Goal: Task Accomplishment & Management: Manage account settings

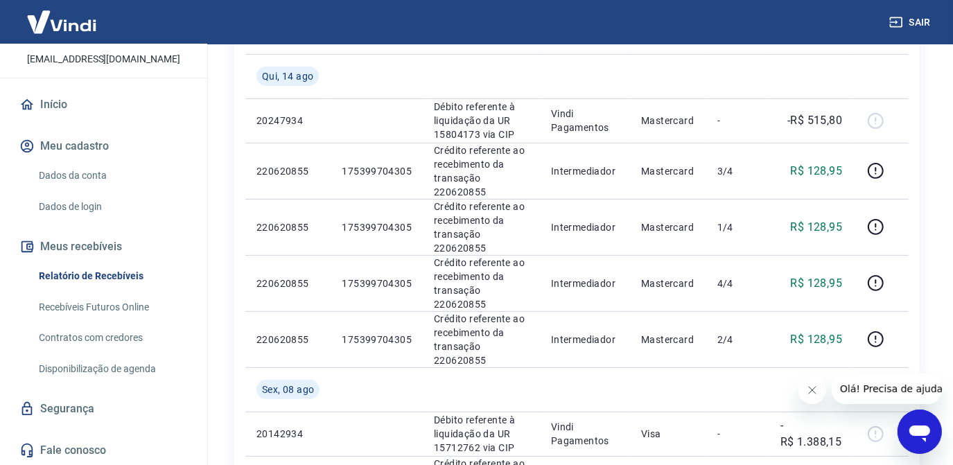
scroll to position [252, 0]
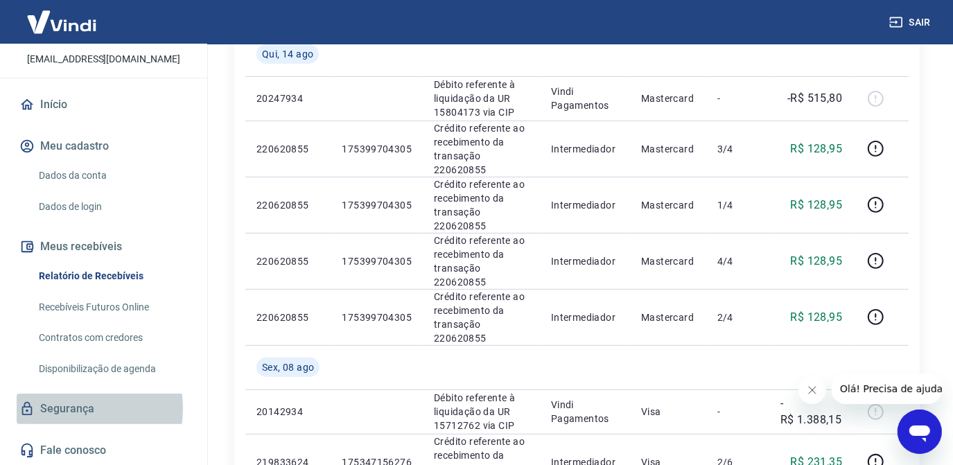
click at [70, 410] on link "Segurança" at bounding box center [104, 409] width 174 height 31
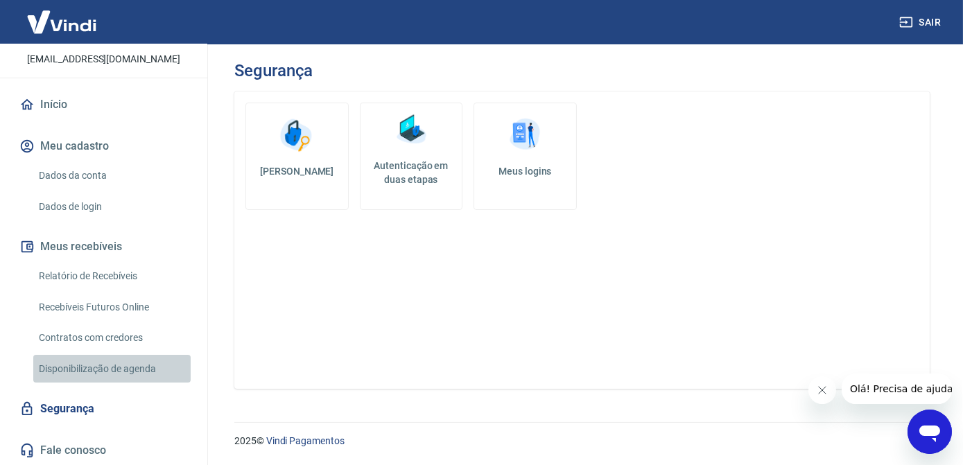
click at [116, 368] on link "Disponibilização de agenda" at bounding box center [111, 369] width 157 height 28
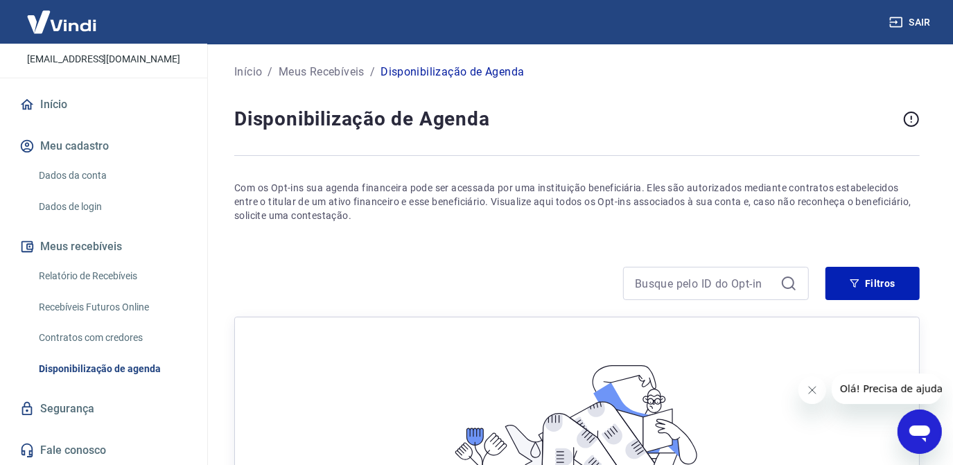
click at [112, 333] on link "Contratos com credores" at bounding box center [111, 338] width 157 height 28
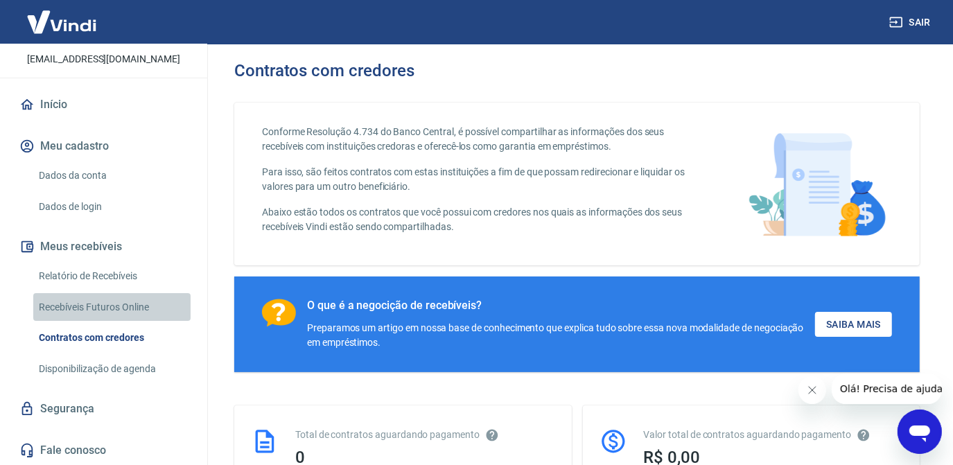
click at [117, 302] on link "Recebíveis Futuros Online" at bounding box center [111, 307] width 157 height 28
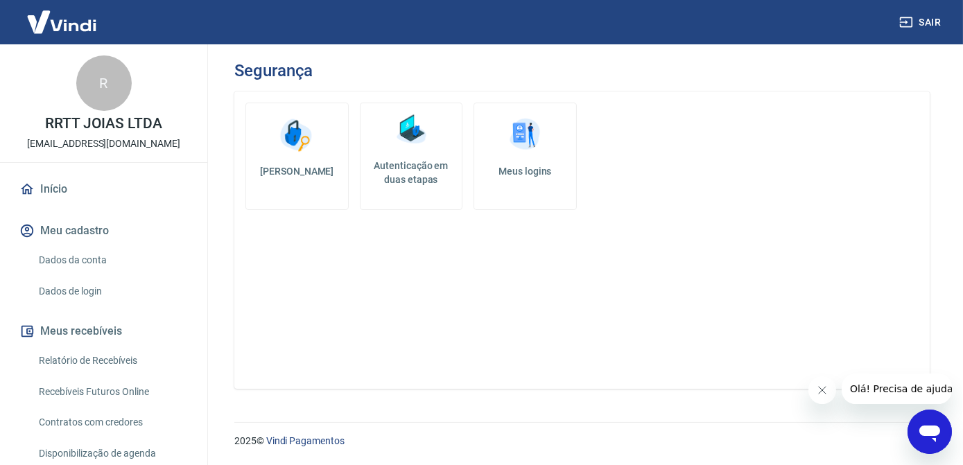
click at [819, 392] on icon "Fechar mensagem da empresa" at bounding box center [821, 389] width 11 height 11
click at [121, 263] on link "Dados da conta" at bounding box center [111, 260] width 157 height 28
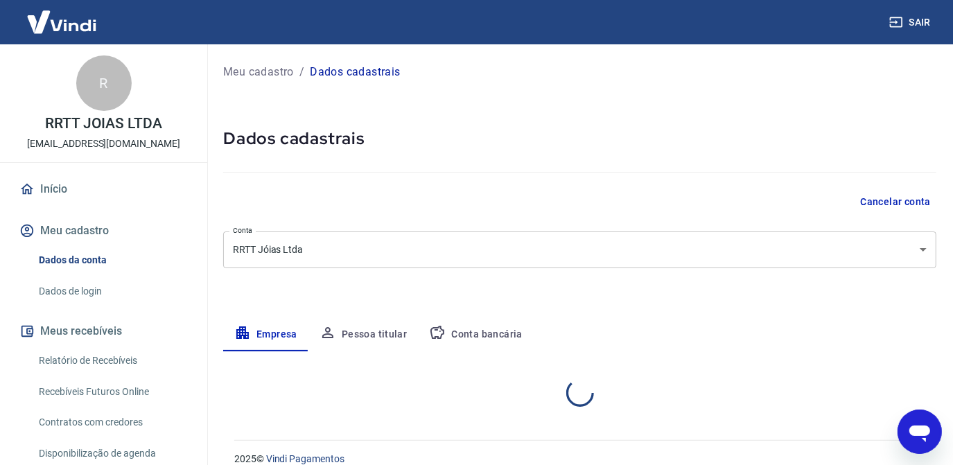
select select "PE"
select select "business"
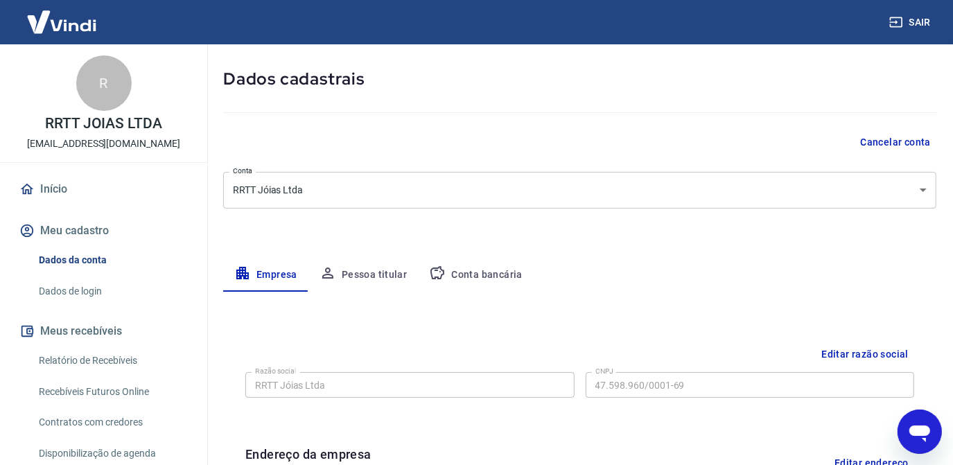
scroll to position [189, 0]
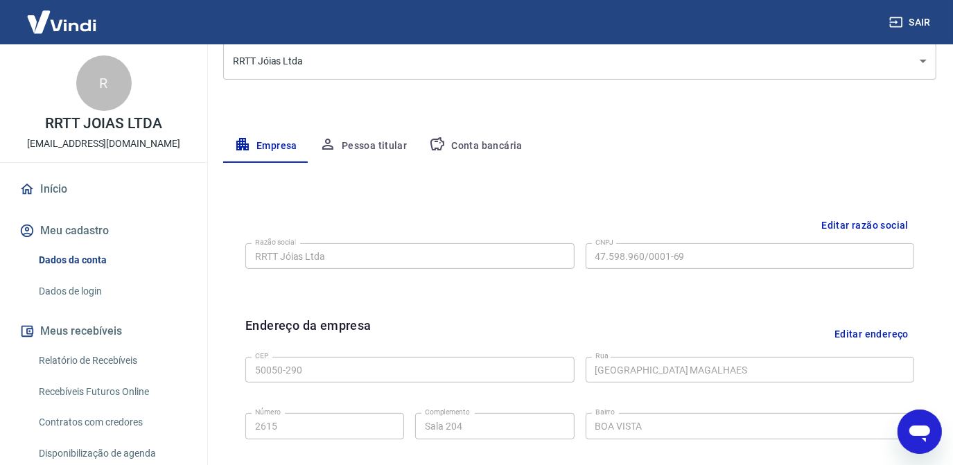
click at [465, 134] on button "Conta bancária" at bounding box center [476, 146] width 116 height 33
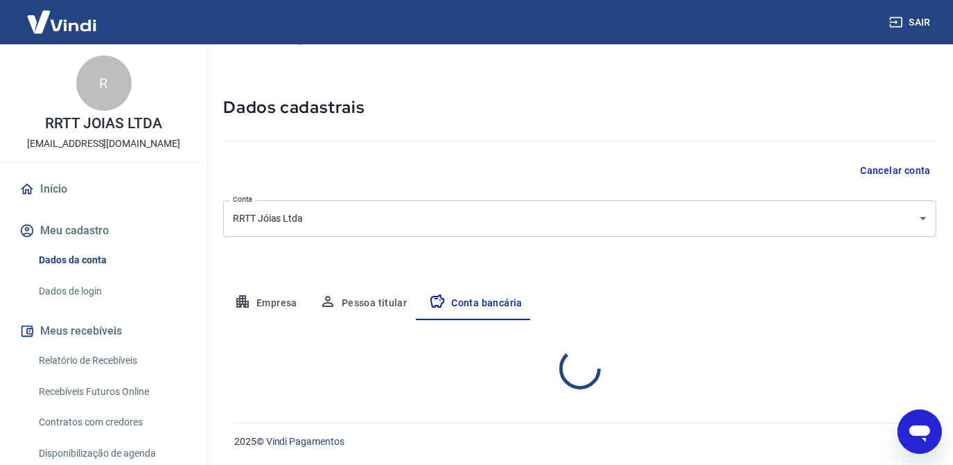
scroll to position [166, 0]
select select "1"
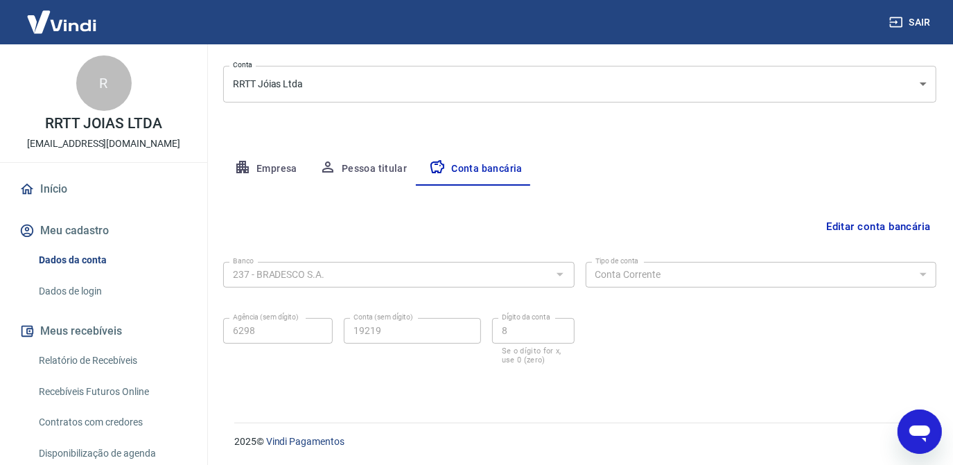
click at [881, 225] on button "Editar conta bancária" at bounding box center [879, 227] width 116 height 26
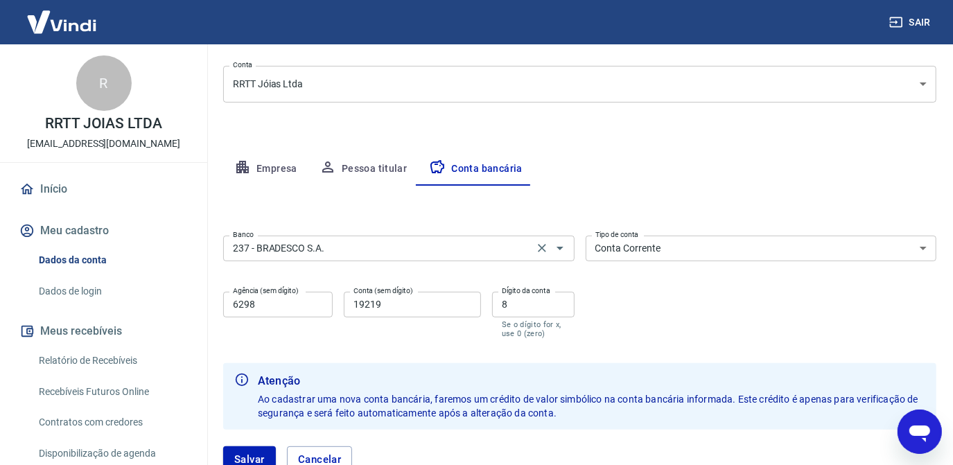
click at [360, 245] on input "237 - BRADESCO S.A." at bounding box center [378, 248] width 302 height 17
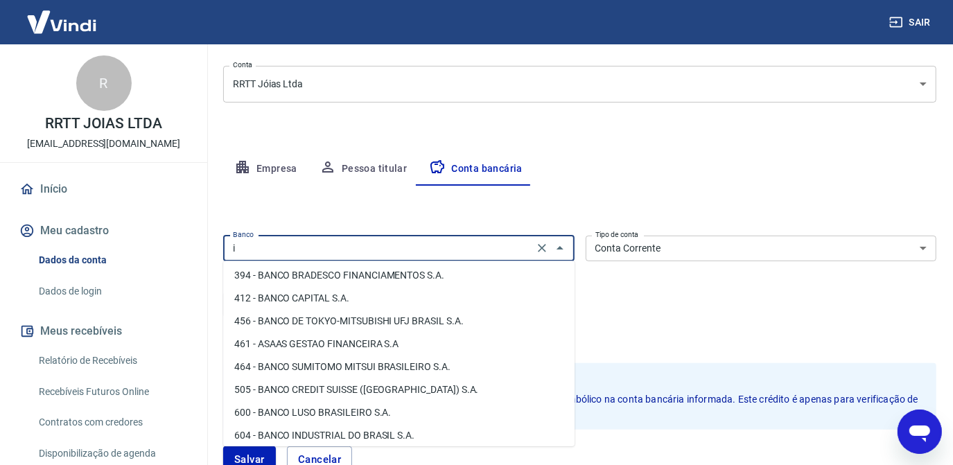
scroll to position [0, 0]
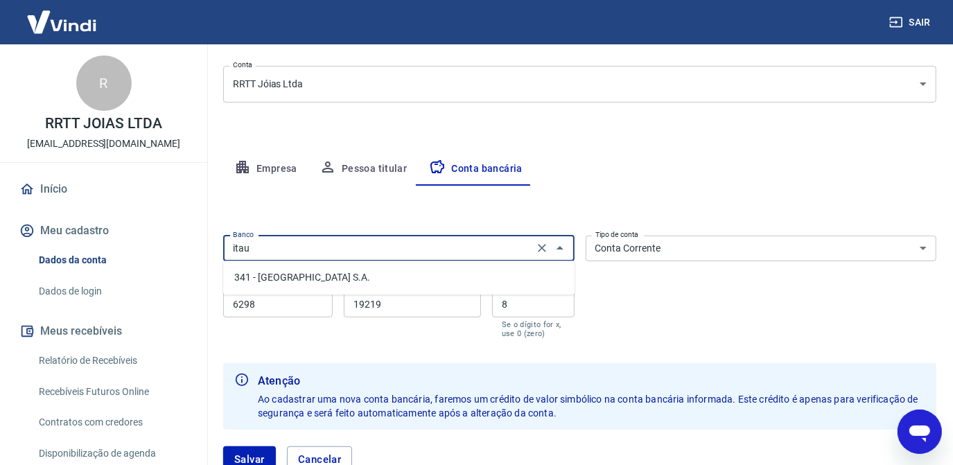
click at [338, 272] on li "341 - [GEOGRAPHIC_DATA] S.A." at bounding box center [398, 277] width 351 height 23
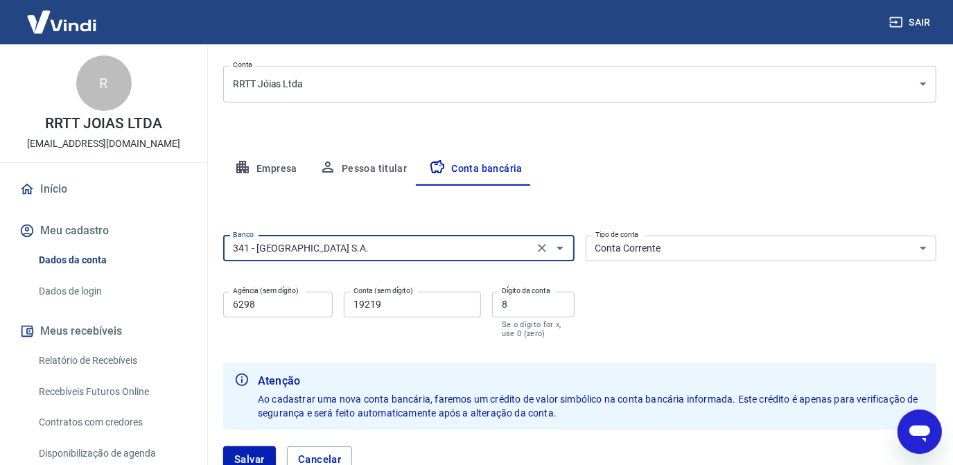
type input "341 - [GEOGRAPHIC_DATA] S.A."
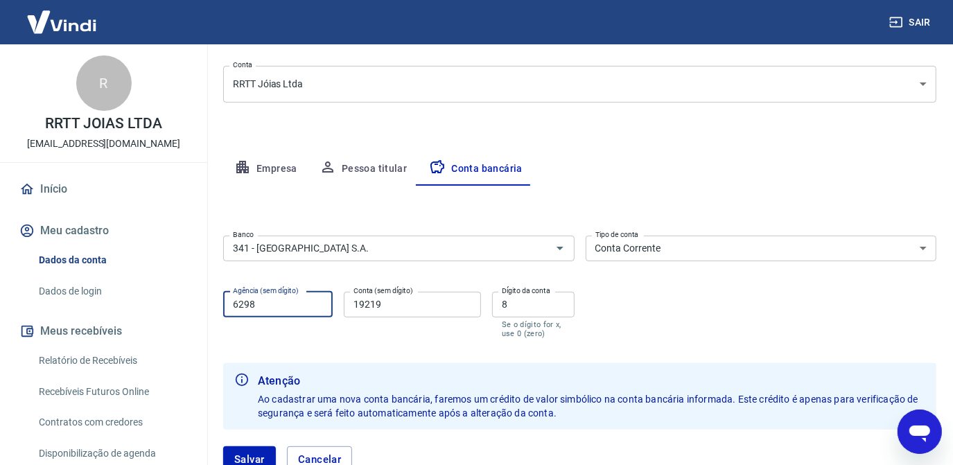
drag, startPoint x: 275, startPoint y: 304, endPoint x: 197, endPoint y: 299, distance: 77.8
click at [197, 299] on div "Sair R RRTT JOIAS LTDA [EMAIL_ADDRESS][DOMAIN_NAME] Início Meu cadastro Dados d…" at bounding box center [476, 66] width 953 height 465
type input "9324"
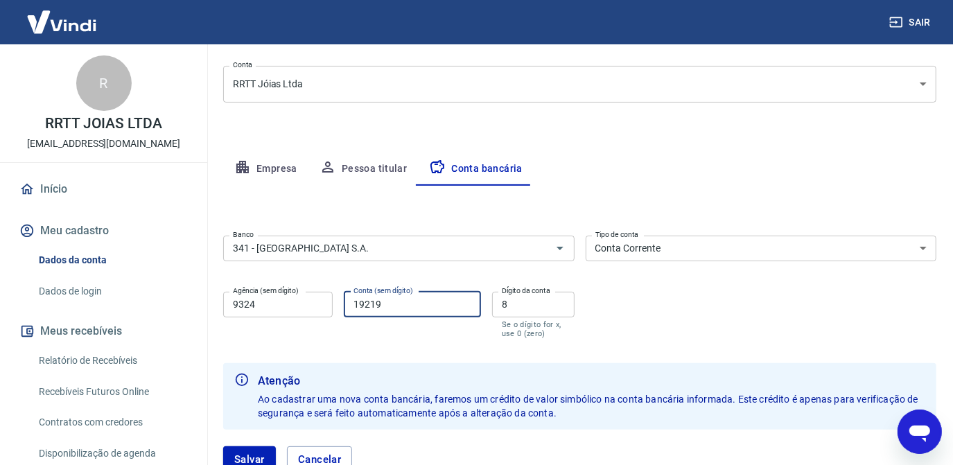
drag, startPoint x: 401, startPoint y: 311, endPoint x: 308, endPoint y: 295, distance: 94.9
click at [308, 295] on div "Agência (sem dígito) 9324 Agência (sem dígito) Conta (sem dígito) 19219 Conta (…" at bounding box center [398, 313] width 351 height 55
type input "98836"
drag, startPoint x: 501, startPoint y: 300, endPoint x: 491, endPoint y: 304, distance: 10.3
click at [491, 304] on div "Agência (sem dígito) 9324 Agência (sem dígito) Conta (sem dígito) 98836 Conta (…" at bounding box center [398, 313] width 351 height 55
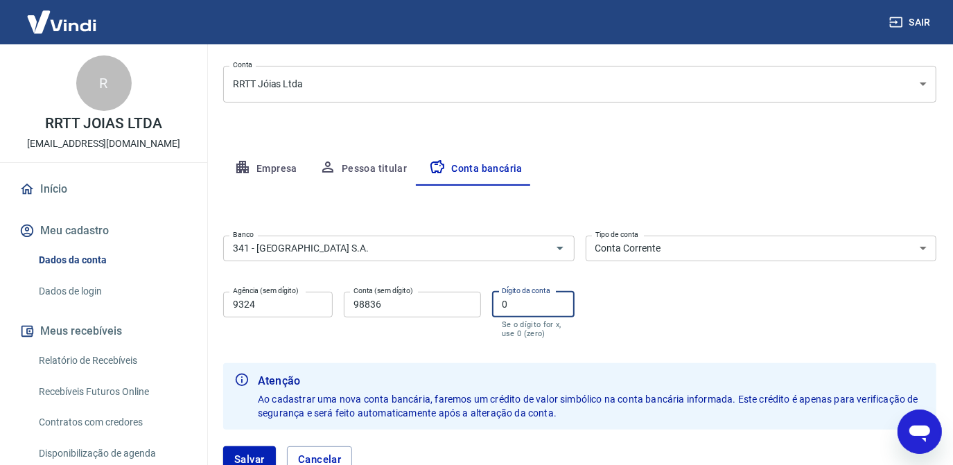
scroll to position [266, 0]
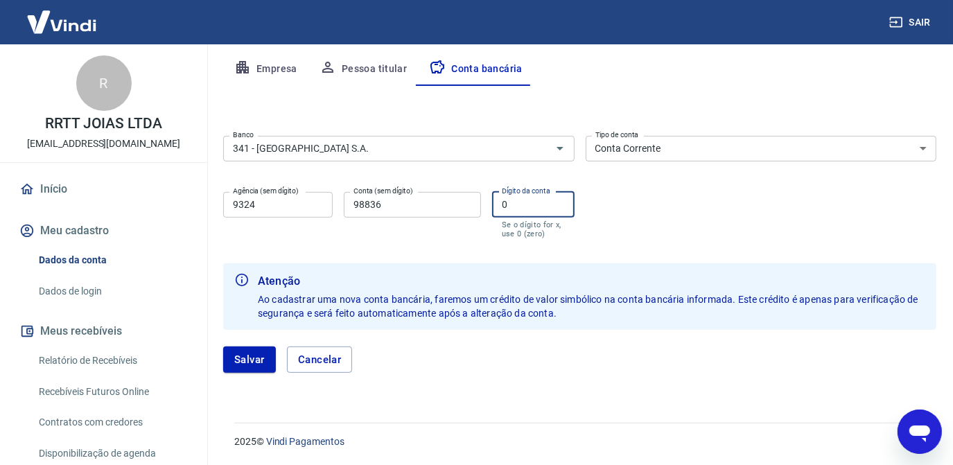
type input "0"
click at [253, 358] on button "Salvar" at bounding box center [249, 360] width 53 height 26
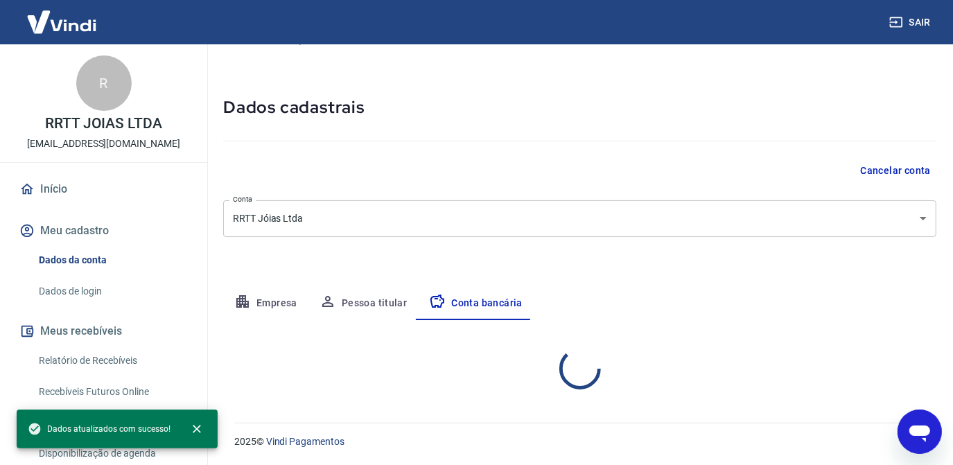
scroll to position [166, 0]
select select "1"
